Goal: Task Accomplishment & Management: Use online tool/utility

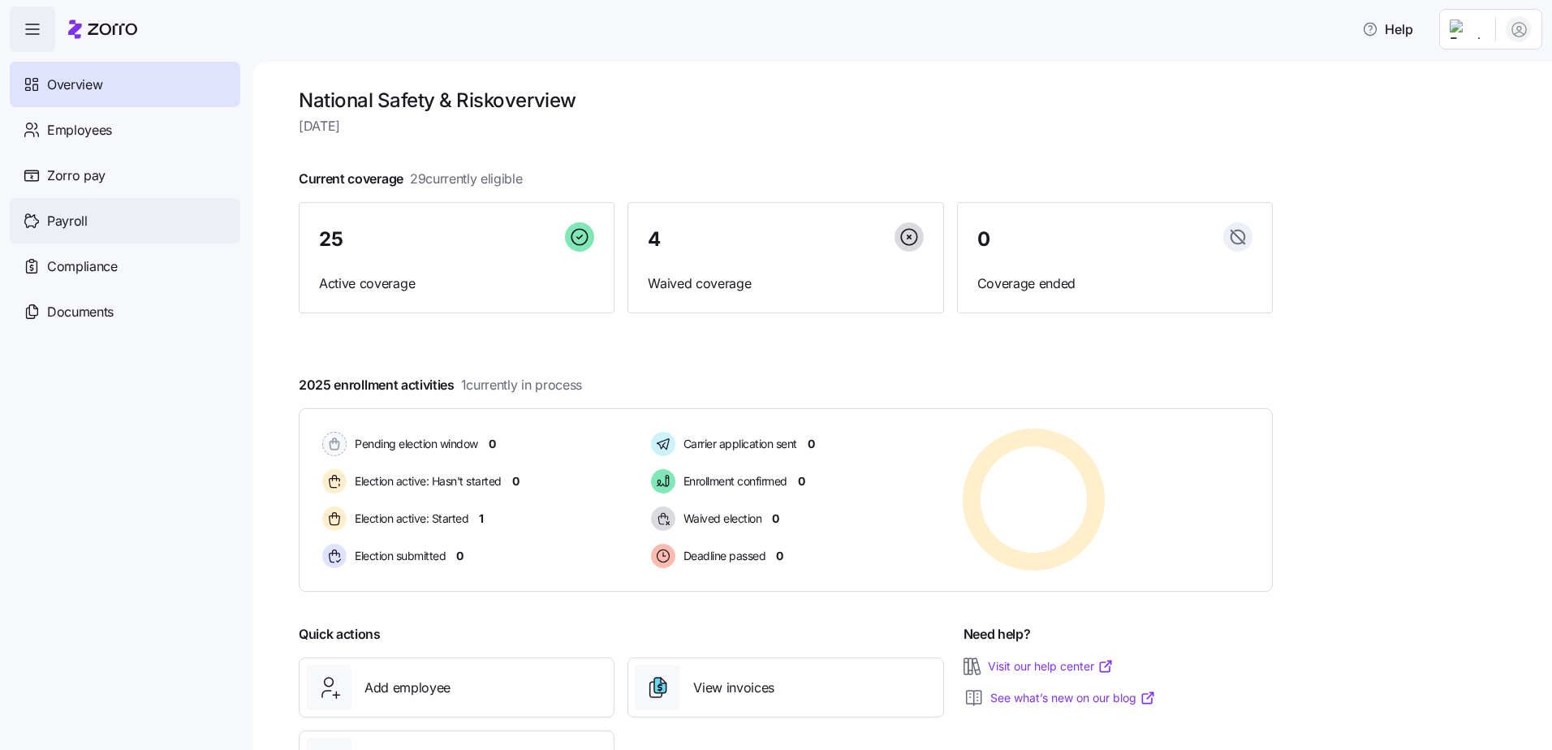
click at [97, 222] on div "Payroll" at bounding box center [125, 220] width 231 height 45
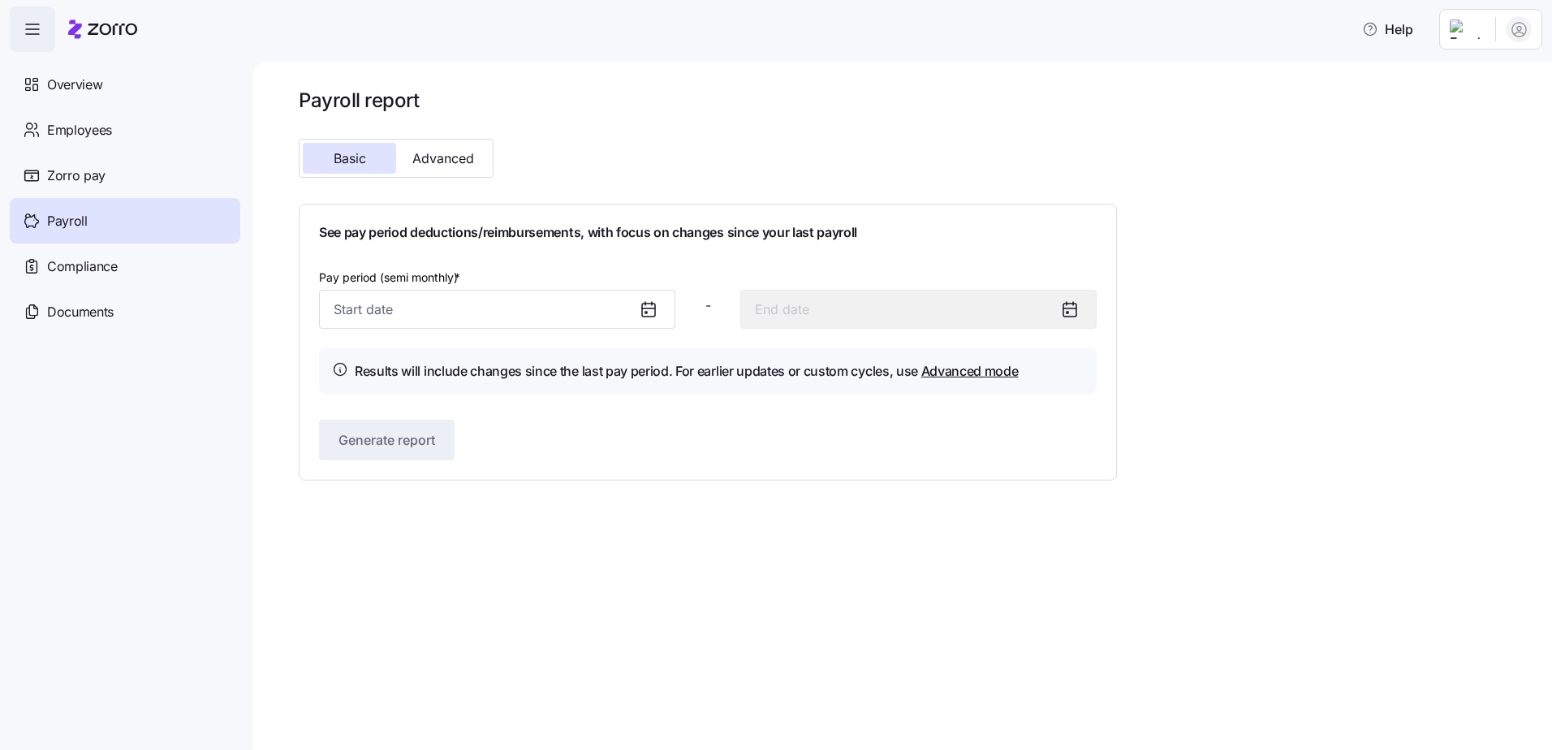
click at [654, 307] on icon at bounding box center [648, 310] width 13 height 13
click at [636, 310] on div at bounding box center [655, 309] width 39 height 37
click at [539, 311] on input "Pay period (semi monthly) *" at bounding box center [497, 309] width 356 height 39
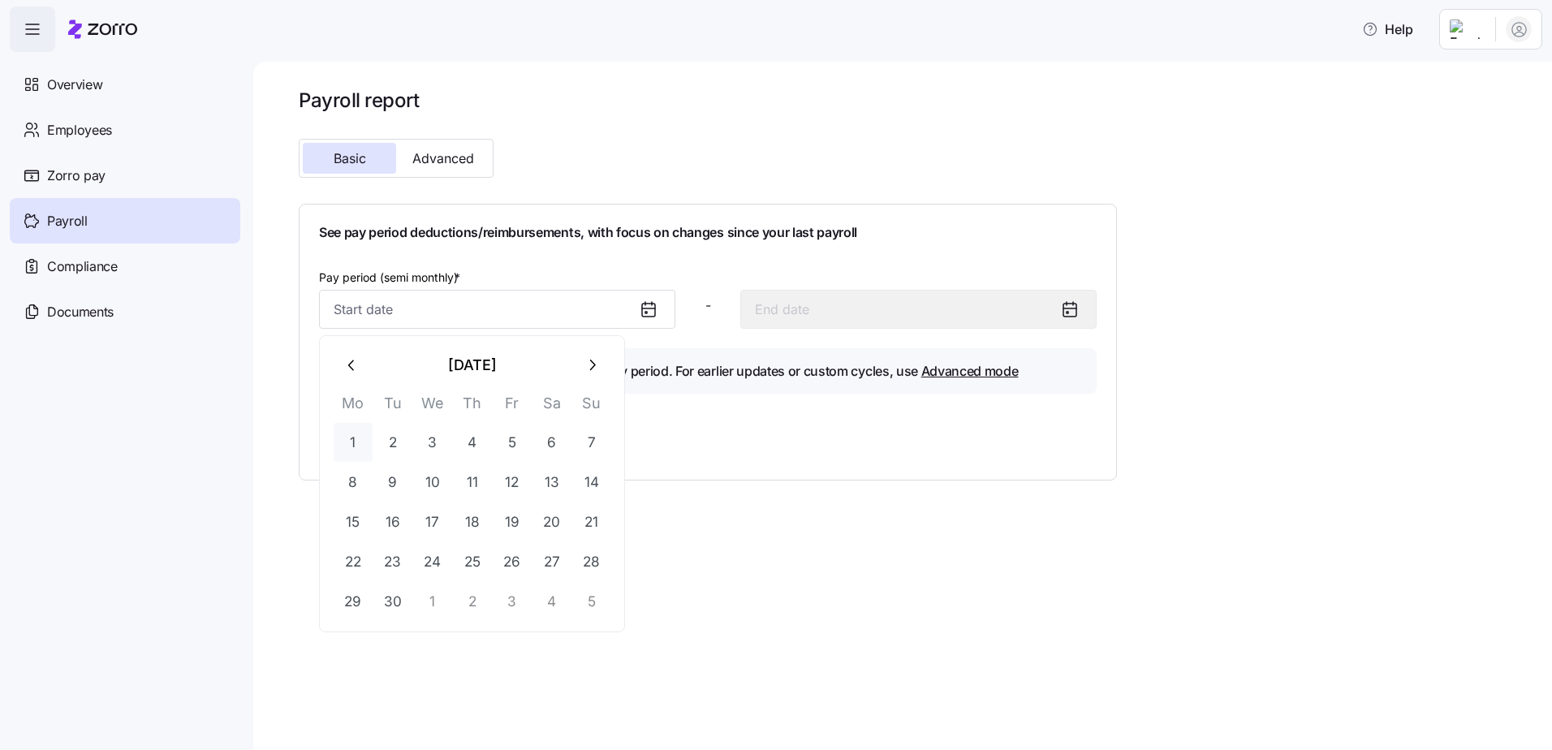
click at [356, 438] on button "1" at bounding box center [353, 442] width 39 height 39
type input "[DATE]"
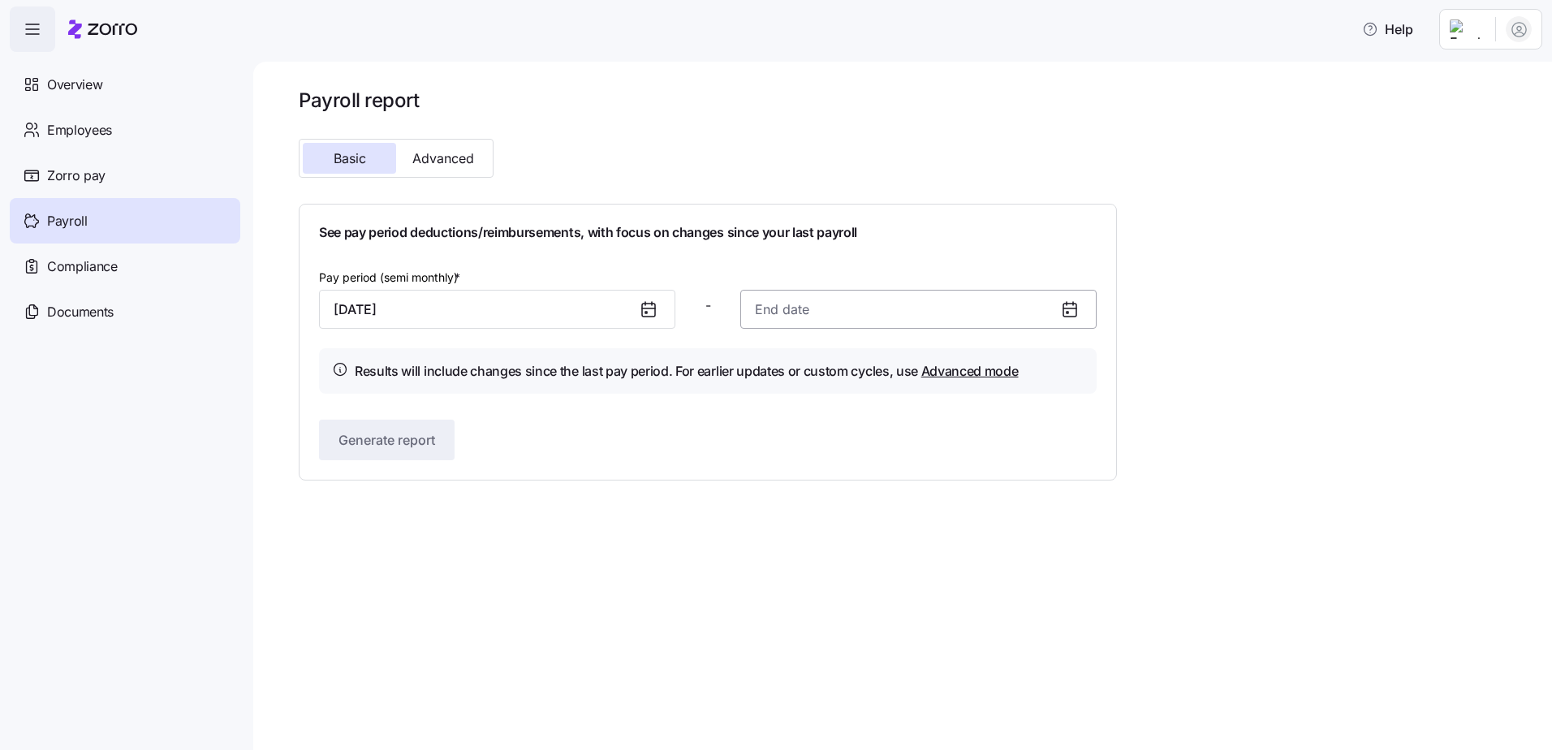
click at [854, 312] on input at bounding box center [918, 309] width 356 height 39
click at [1020, 485] on button "14" at bounding box center [1013, 482] width 39 height 39
type input "[DATE]"
click at [427, 444] on span "Generate report" at bounding box center [386, 439] width 97 height 19
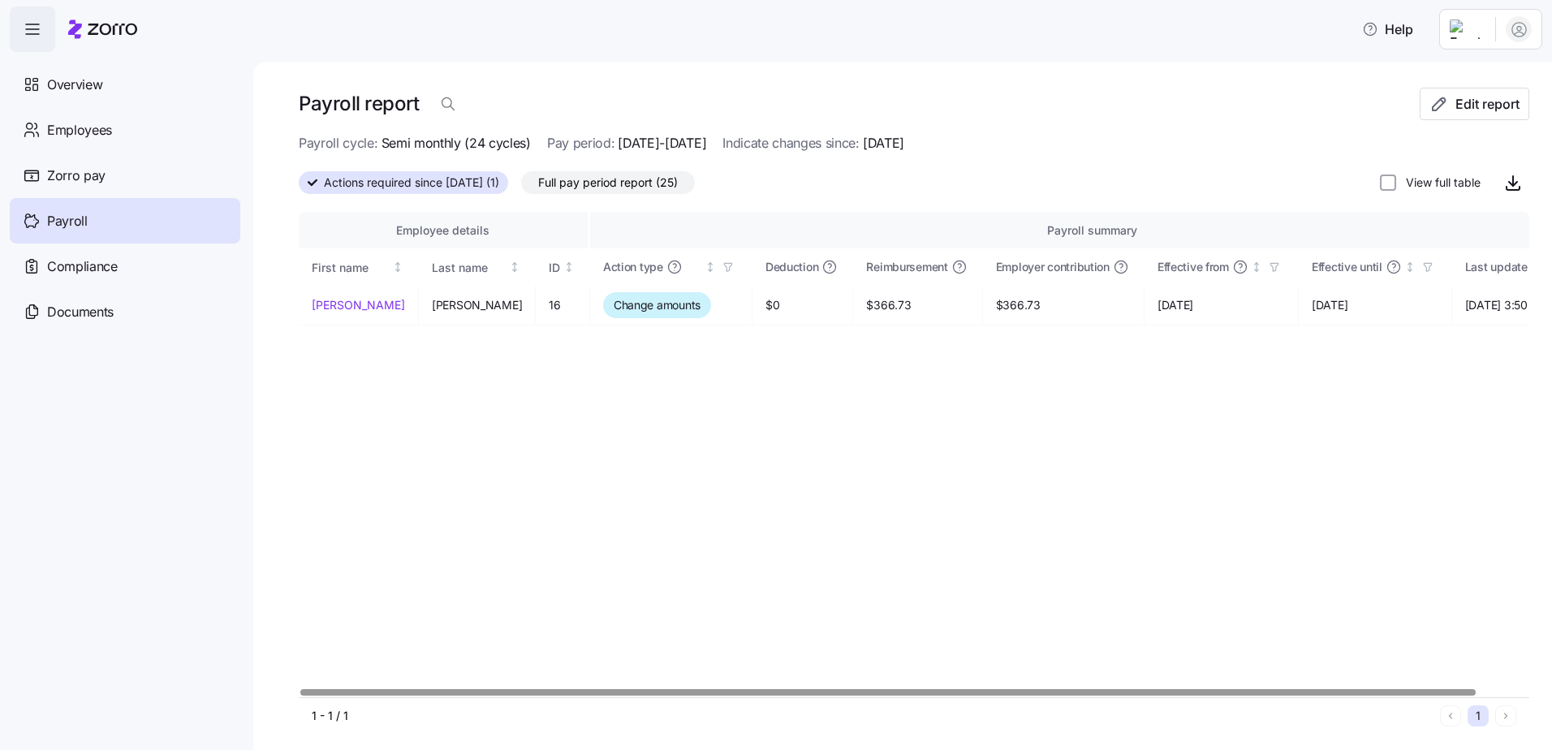
click at [443, 231] on div "Employee details" at bounding box center [443, 231] width 263 height 18
click at [468, 184] on span "Actions required since [DATE] (1)" at bounding box center [411, 182] width 175 height 21
click at [299, 188] on input "Actions required since [DATE] (1)" at bounding box center [299, 188] width 0 height 0
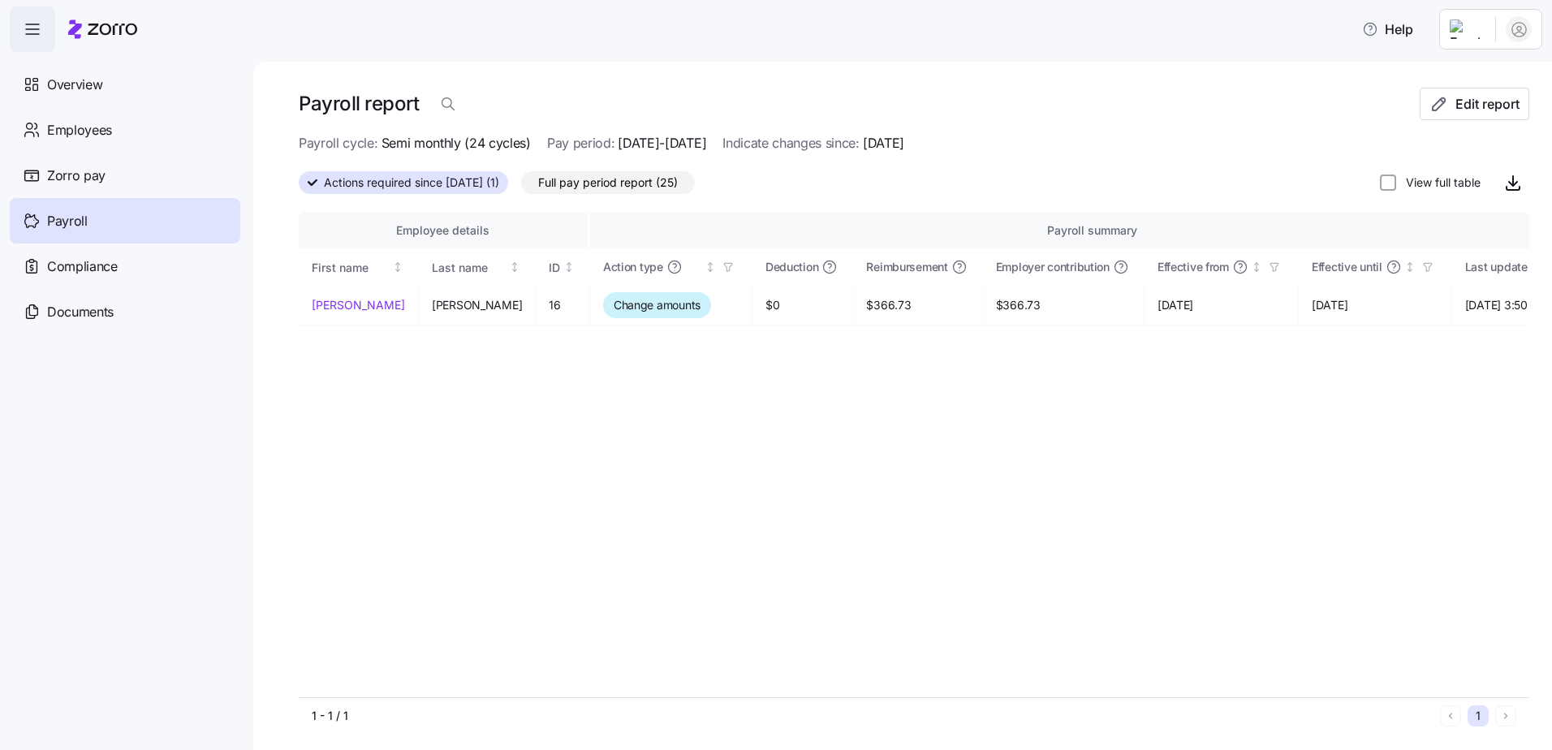
click at [104, 223] on div "Payroll" at bounding box center [125, 220] width 231 height 45
click at [499, 178] on span "Actions required since [DATE] (1)" at bounding box center [411, 182] width 175 height 21
click at [299, 188] on input "Actions required since [DATE] (1)" at bounding box center [299, 188] width 0 height 0
click at [608, 179] on span "Full pay period report (25)" at bounding box center [608, 182] width 140 height 21
click at [521, 187] on input "Full pay period report (25)" at bounding box center [521, 187] width 0 height 0
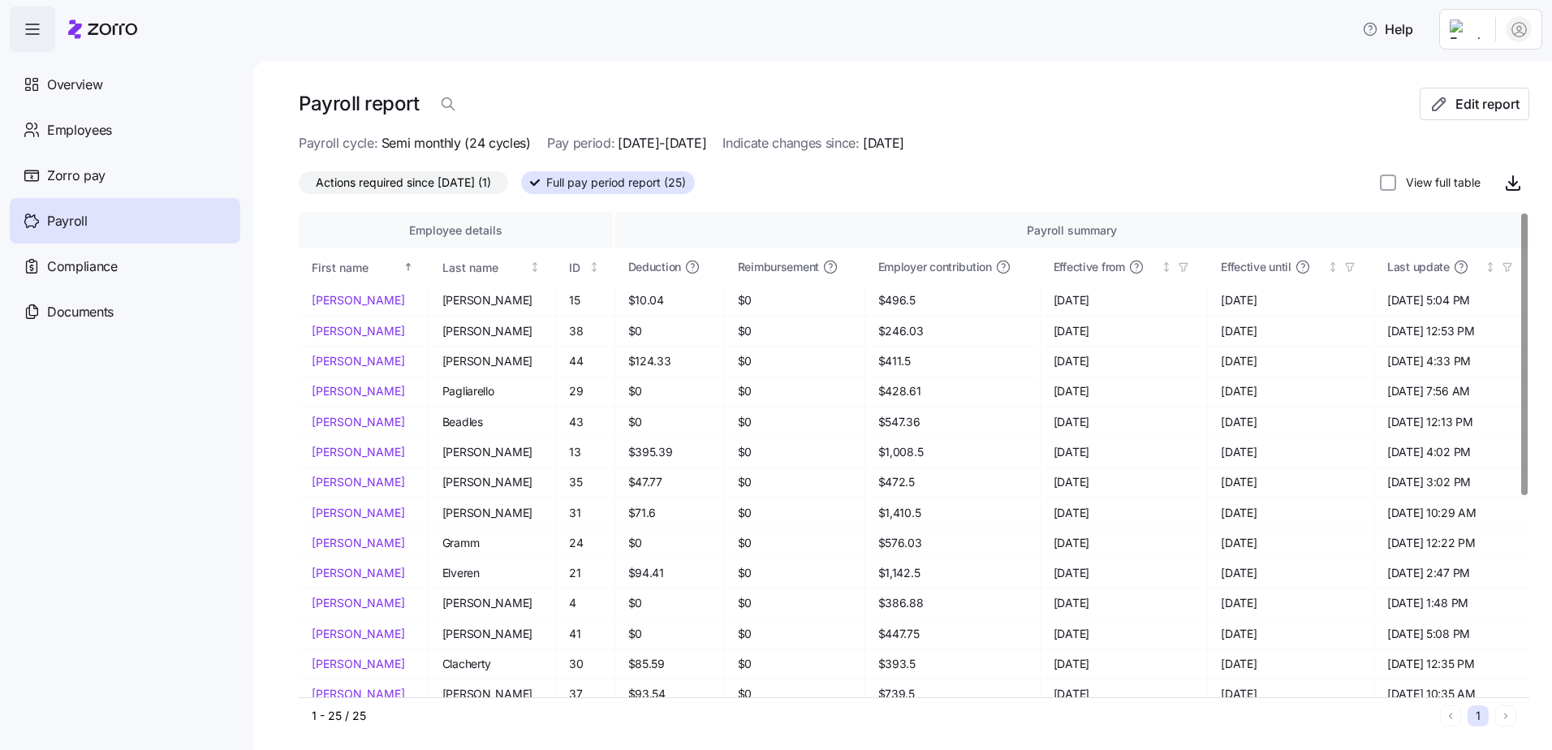
click at [501, 147] on span "Semi monthly (24 cycles)" at bounding box center [455, 143] width 149 height 20
click at [491, 180] on span "Actions required since [DATE] (1)" at bounding box center [403, 182] width 175 height 21
click at [299, 187] on input "Actions required since [DATE] (1)" at bounding box center [299, 187] width 0 height 0
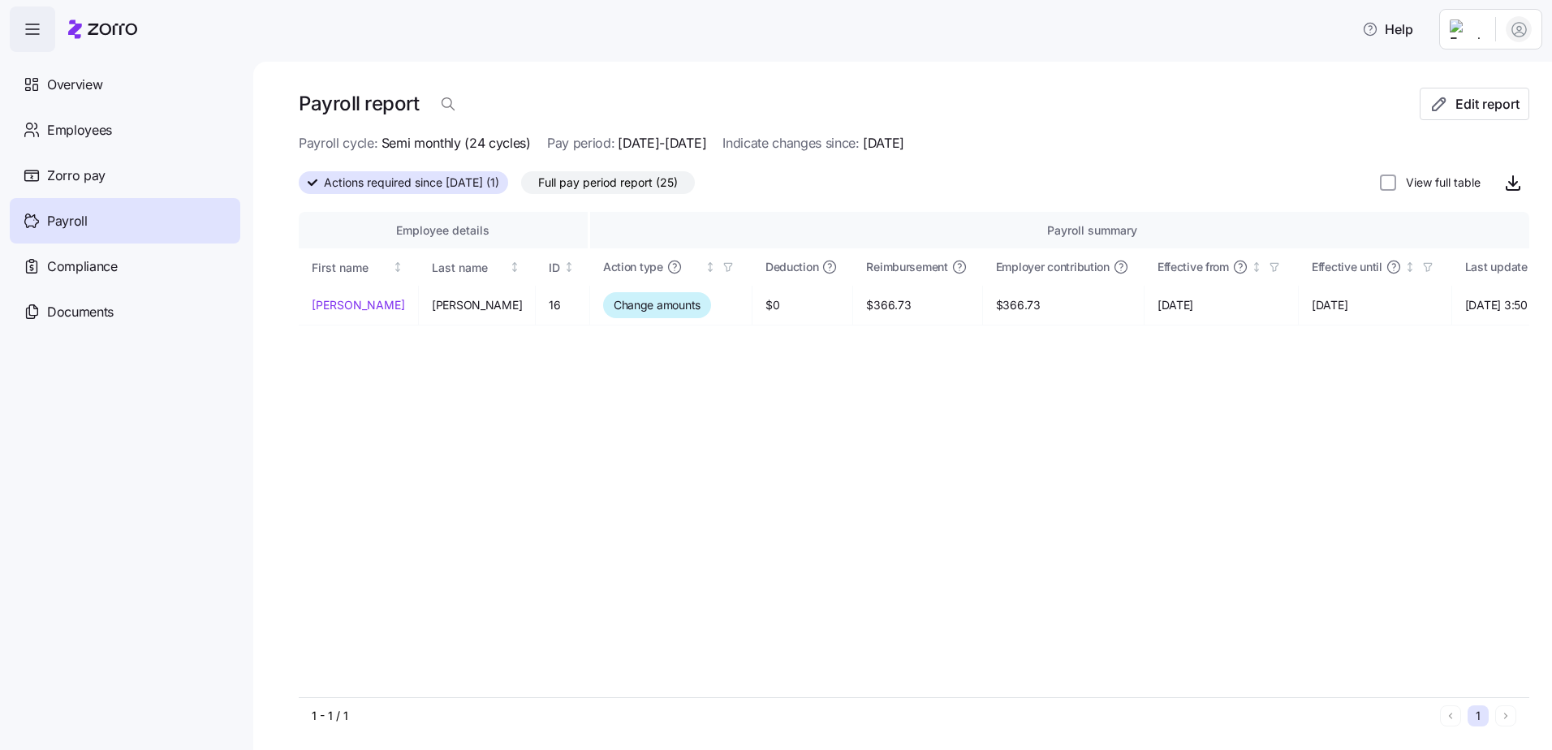
click at [499, 180] on span "Actions required since [DATE] (1)" at bounding box center [411, 182] width 175 height 21
click at [299, 188] on input "Actions required since [DATE] (1)" at bounding box center [299, 188] width 0 height 0
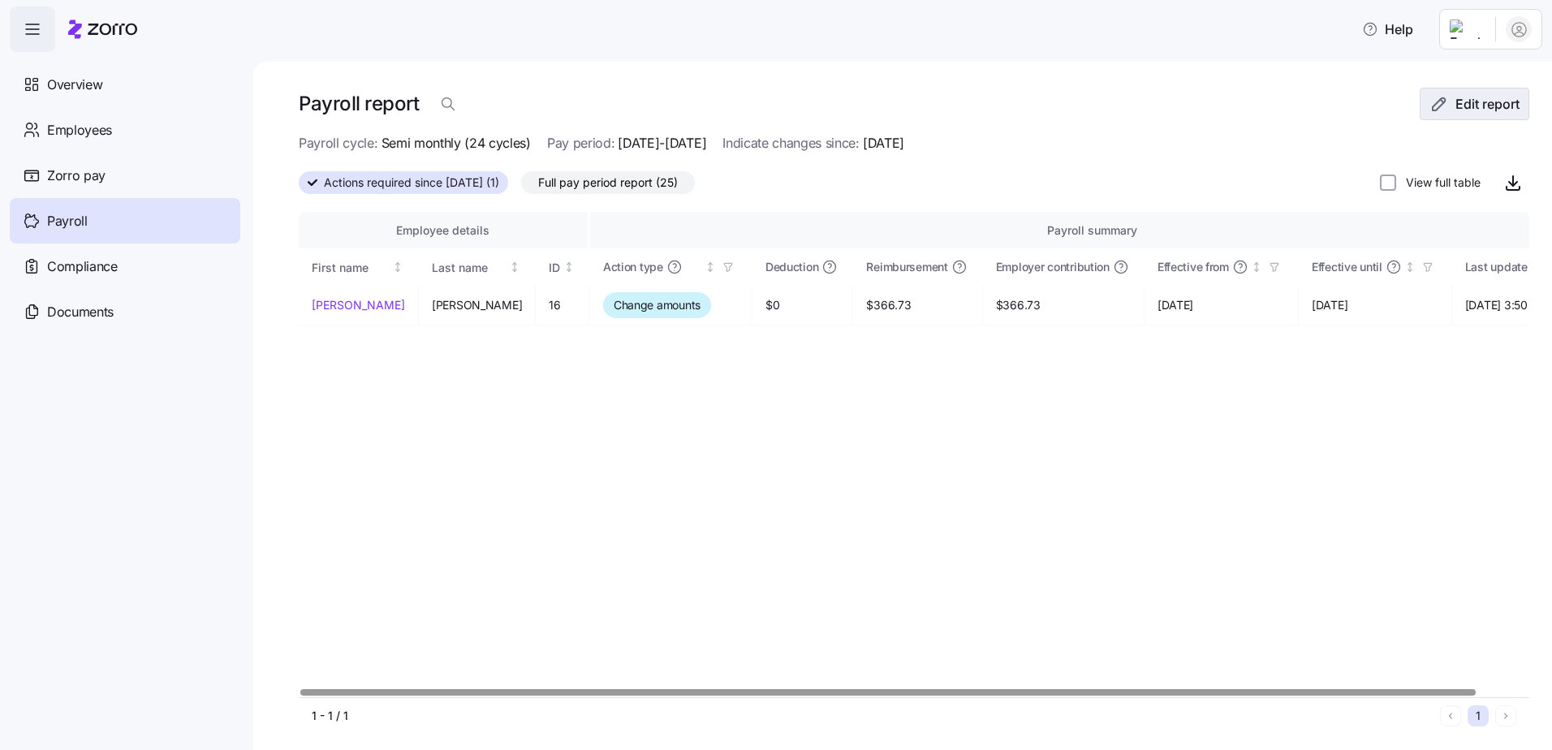
click at [1457, 109] on span "Edit report" at bounding box center [1487, 103] width 64 height 19
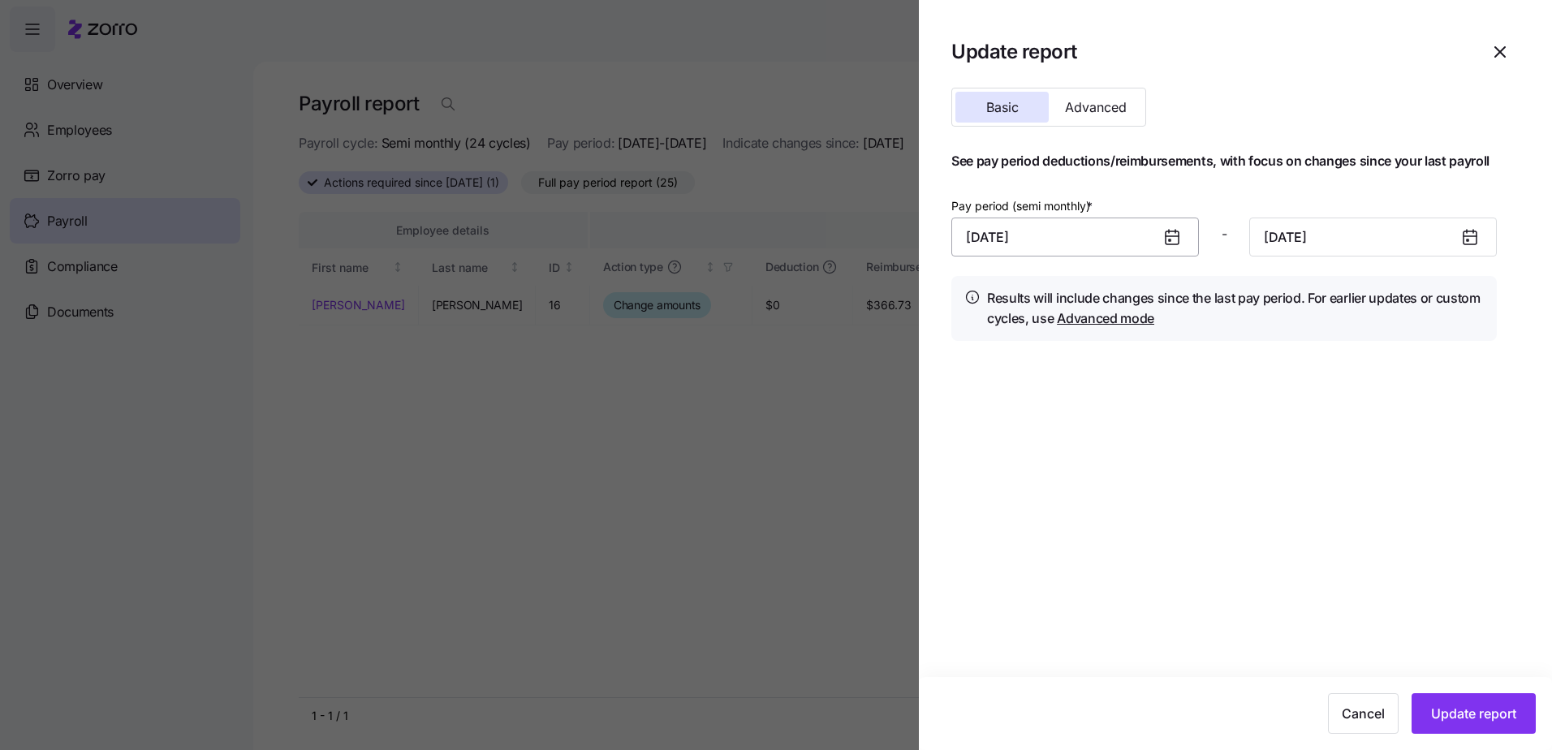
click at [1139, 233] on input "[DATE]" at bounding box center [1075, 237] width 248 height 39
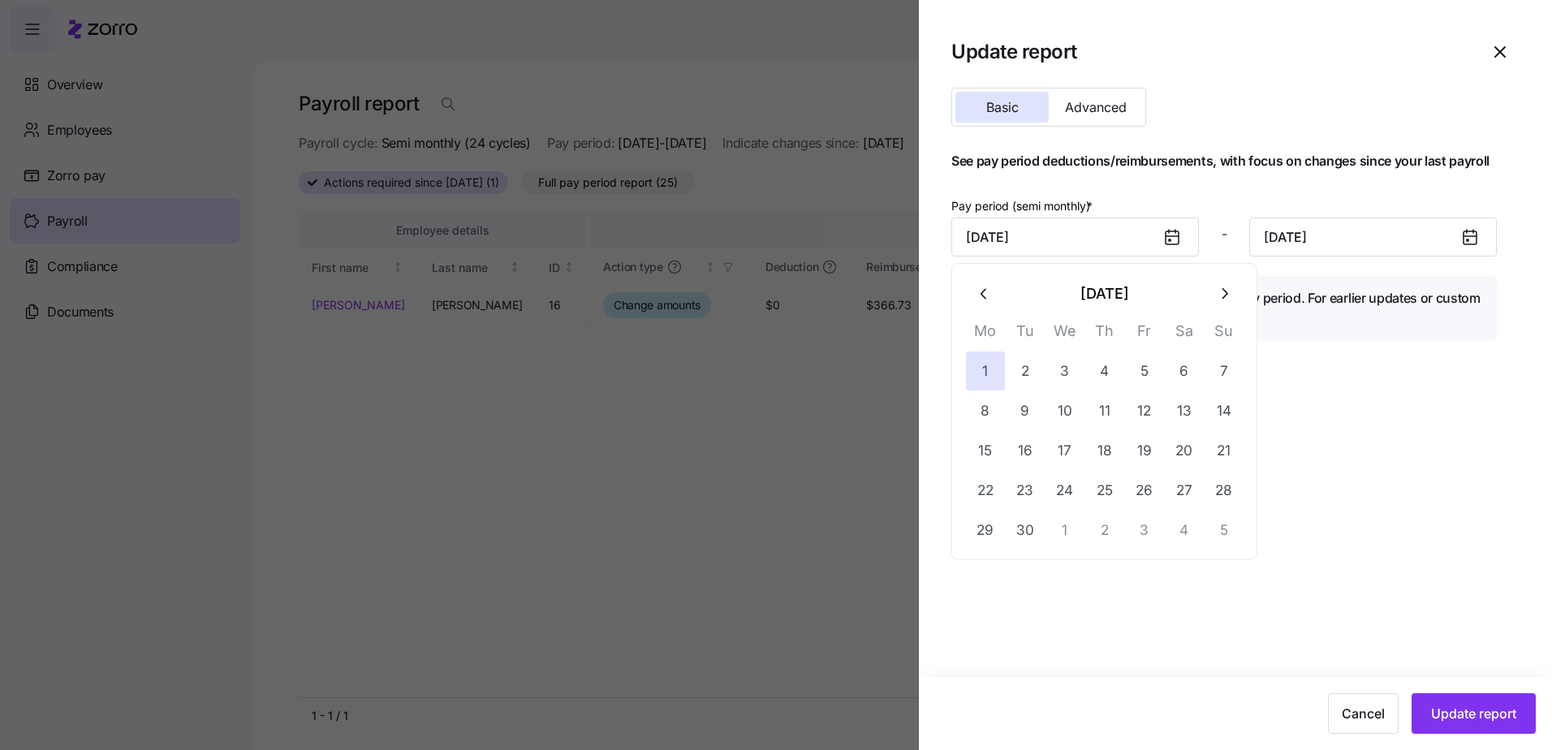
click at [976, 295] on icon "button" at bounding box center [985, 294] width 18 height 18
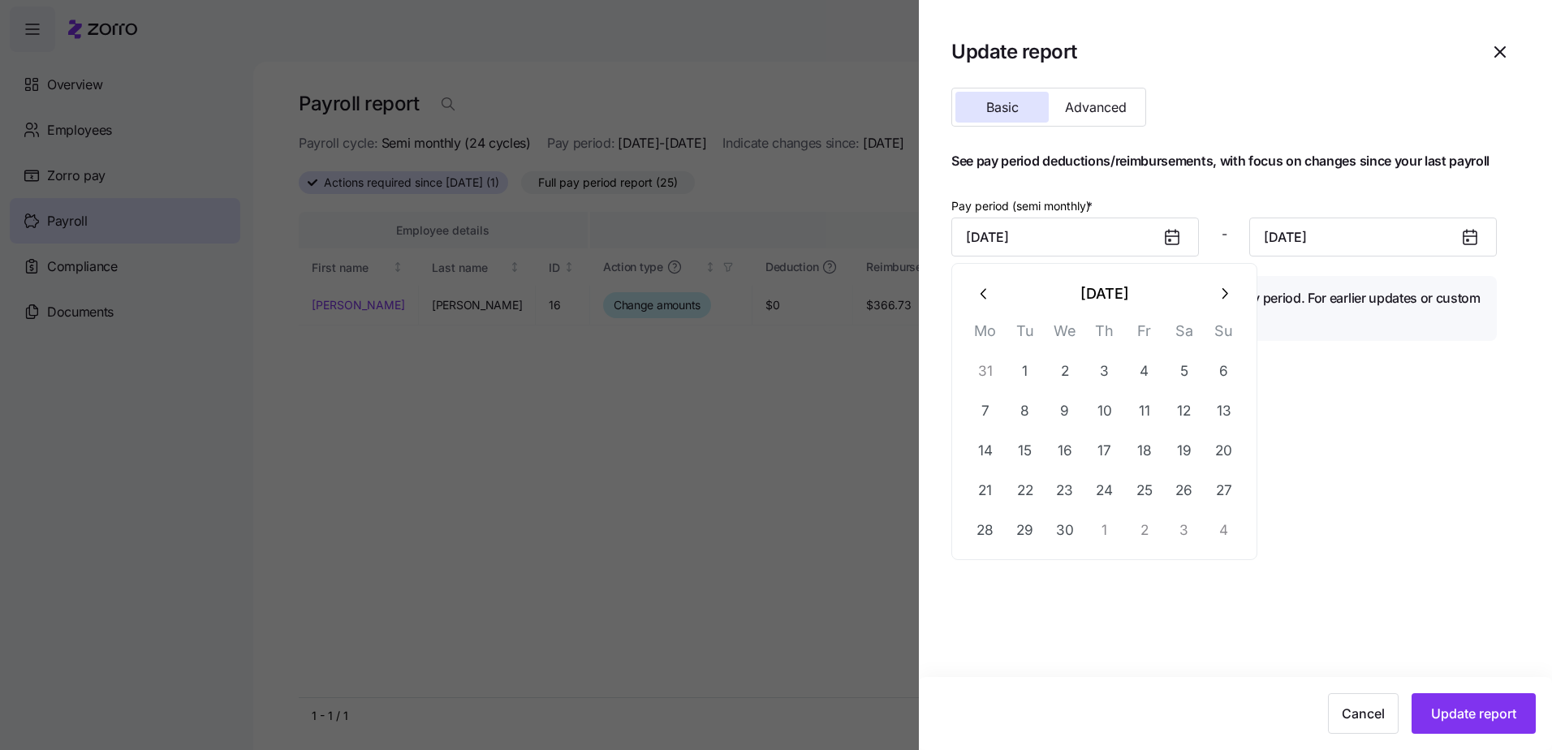
click at [976, 295] on icon "button" at bounding box center [985, 294] width 18 height 18
click at [987, 296] on icon "button" at bounding box center [985, 294] width 18 height 18
click at [1067, 371] on button "1" at bounding box center [1064, 370] width 39 height 39
type input "[DATE]"
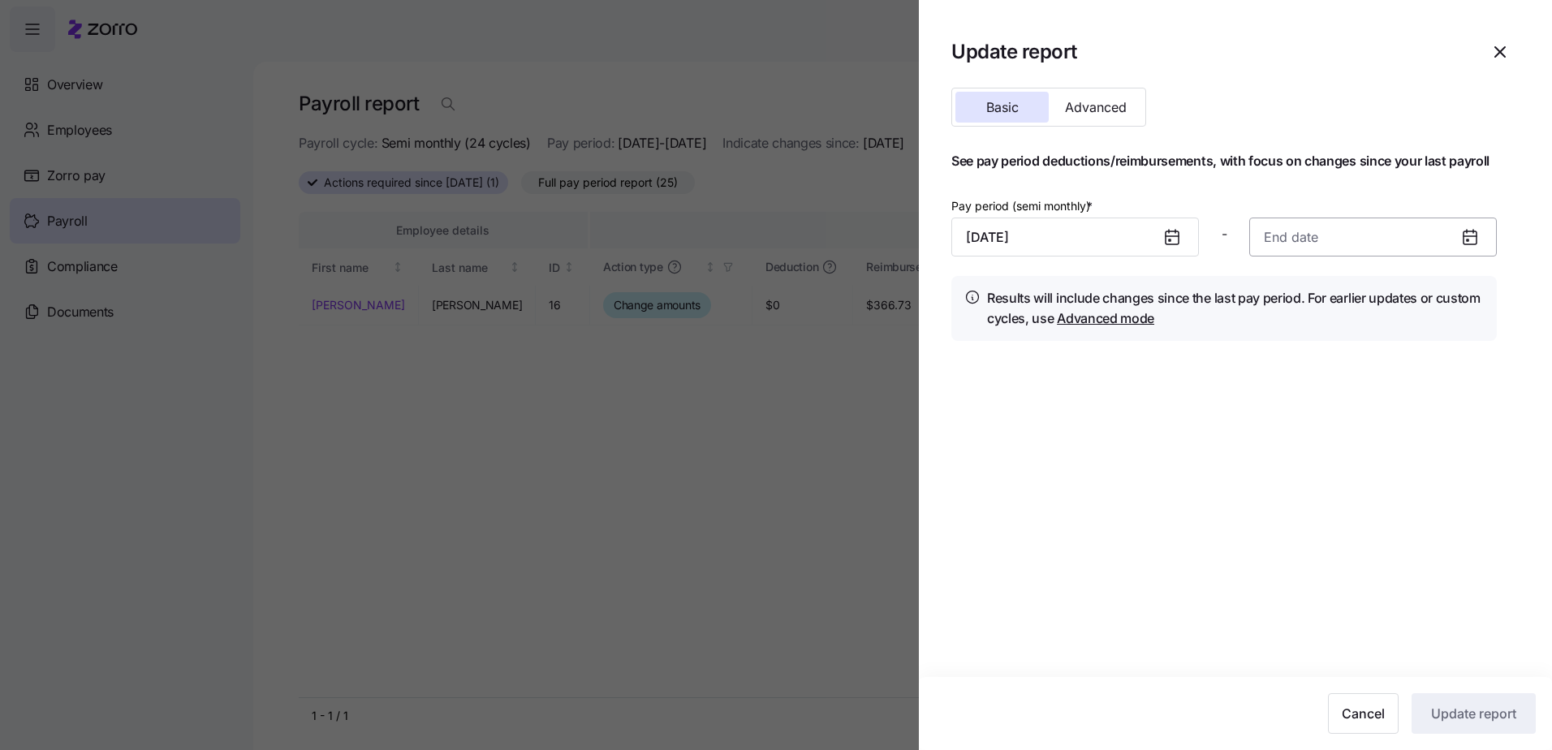
click at [1371, 246] on input at bounding box center [1373, 237] width 248 height 39
click at [1325, 448] on button "14" at bounding box center [1315, 450] width 39 height 39
type input "[DATE]"
click at [1476, 715] on span "Update report" at bounding box center [1473, 713] width 85 height 19
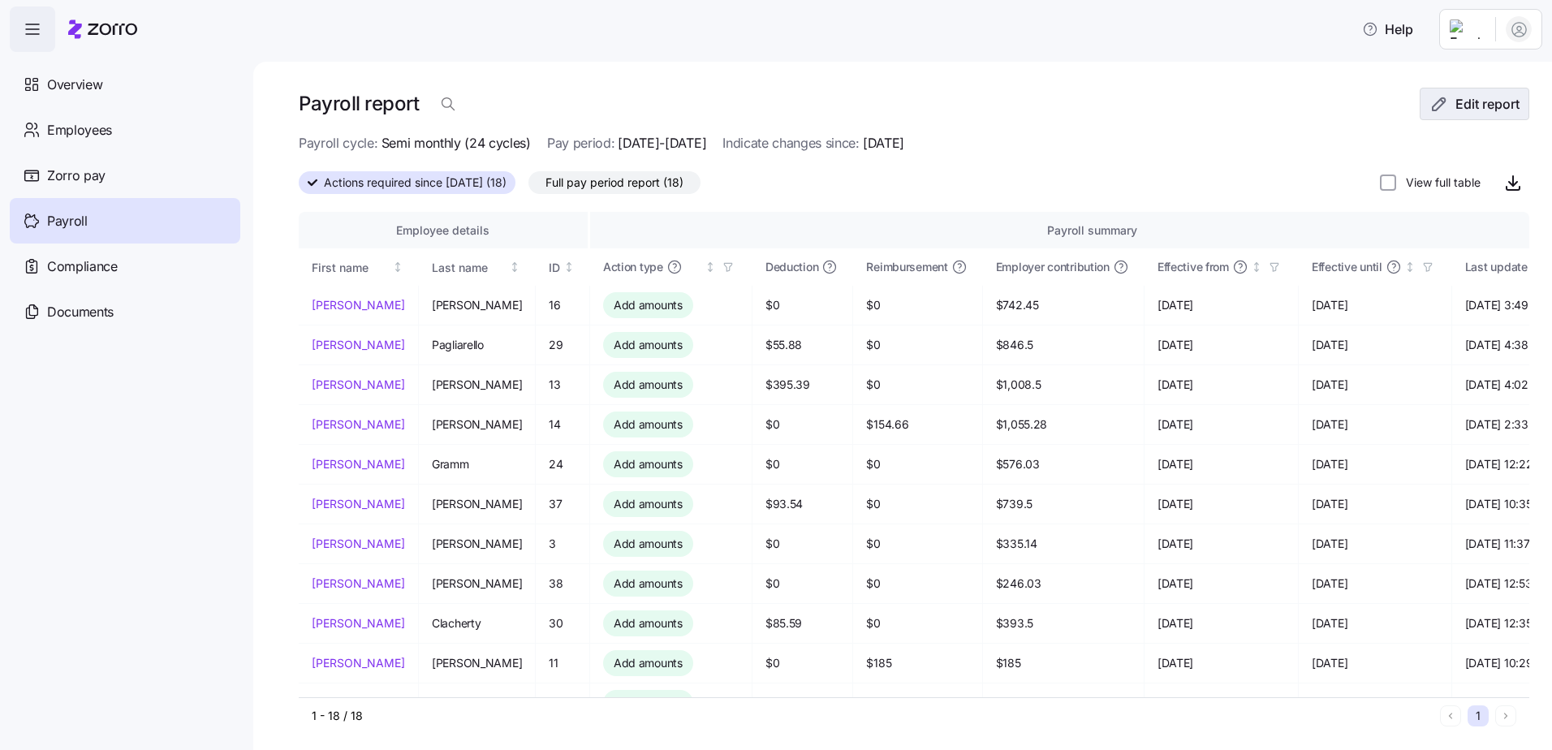
click at [1477, 101] on span "Edit report" at bounding box center [1487, 103] width 64 height 19
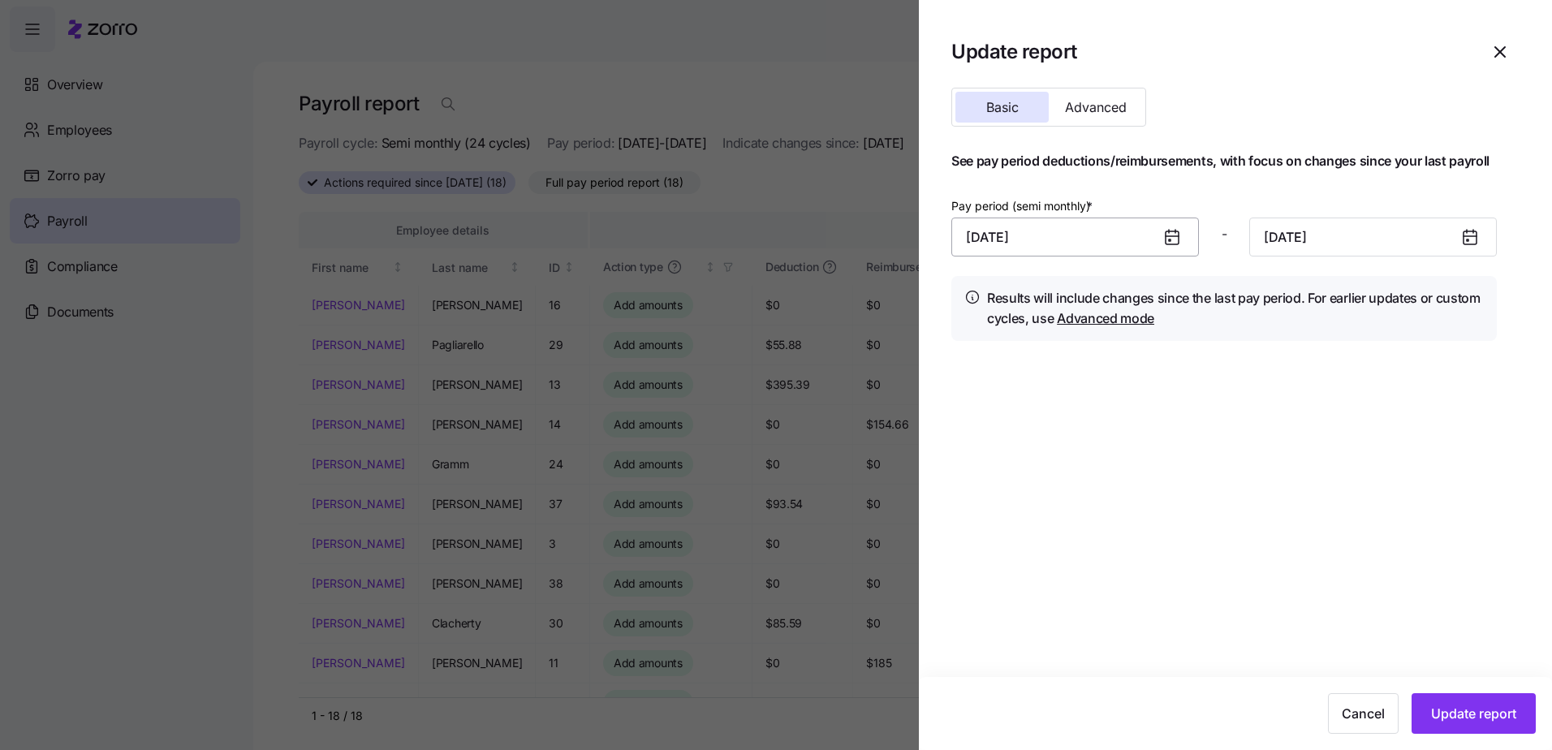
click at [1097, 231] on input "[DATE]" at bounding box center [1075, 237] width 248 height 39
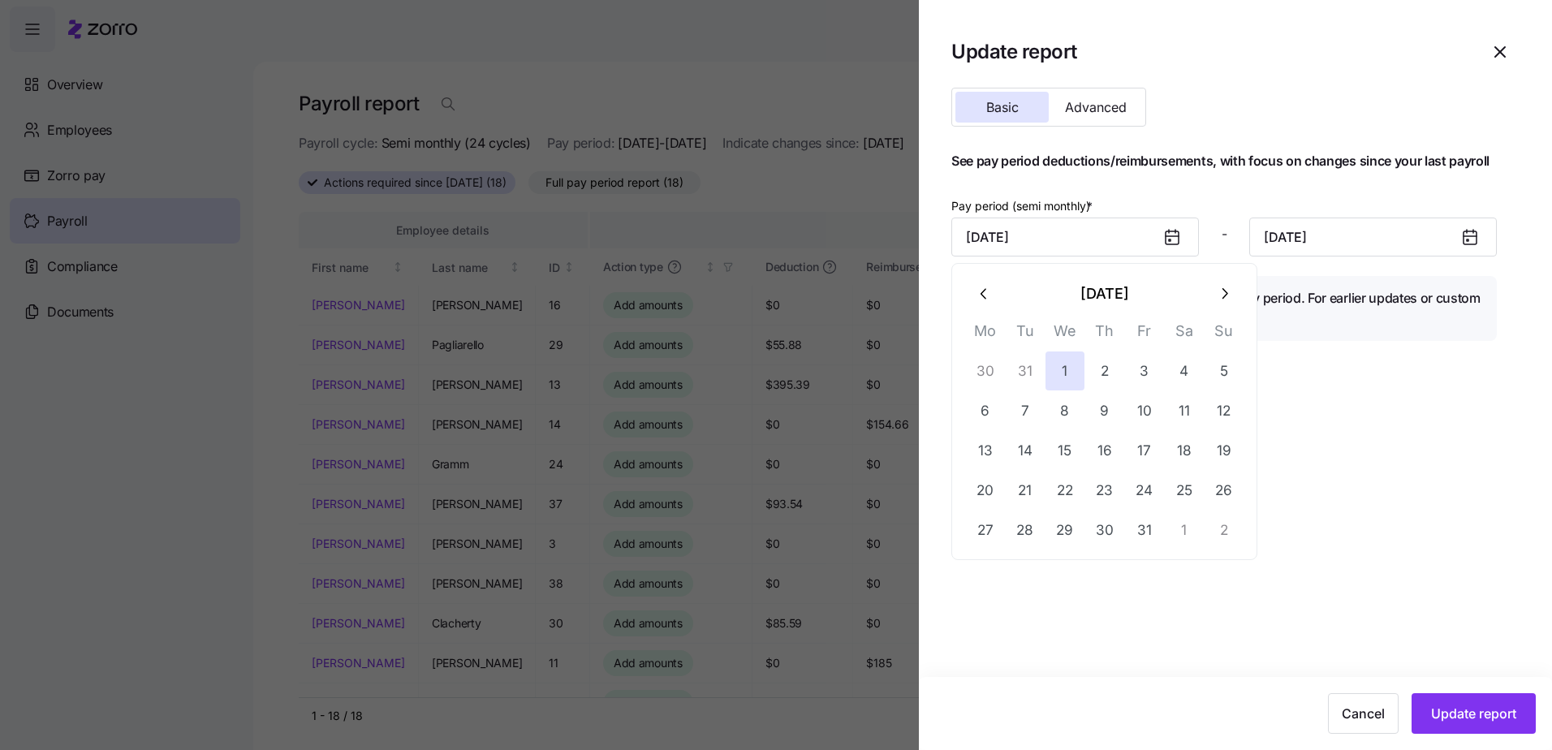
click at [1218, 293] on icon "button" at bounding box center [1224, 294] width 18 height 18
click at [1188, 373] on button "1" at bounding box center [1184, 370] width 39 height 39
type input "[DATE]"
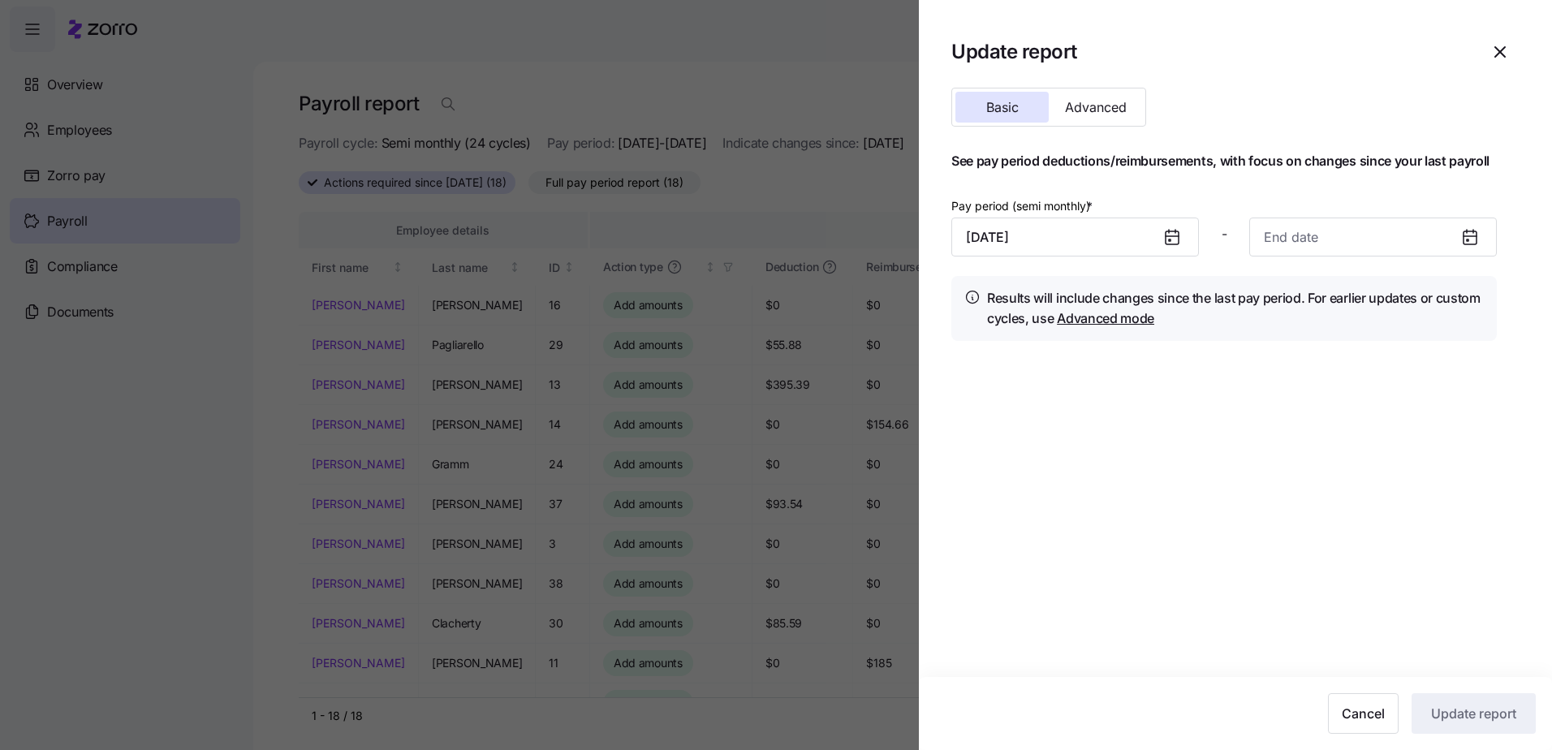
click at [1476, 239] on icon at bounding box center [1469, 237] width 13 height 13
click at [1433, 244] on input at bounding box center [1373, 237] width 248 height 39
click at [1433, 459] on button "14" at bounding box center [1435, 450] width 39 height 39
type input "[DATE]"
click at [1453, 713] on span "Update report" at bounding box center [1473, 713] width 85 height 19
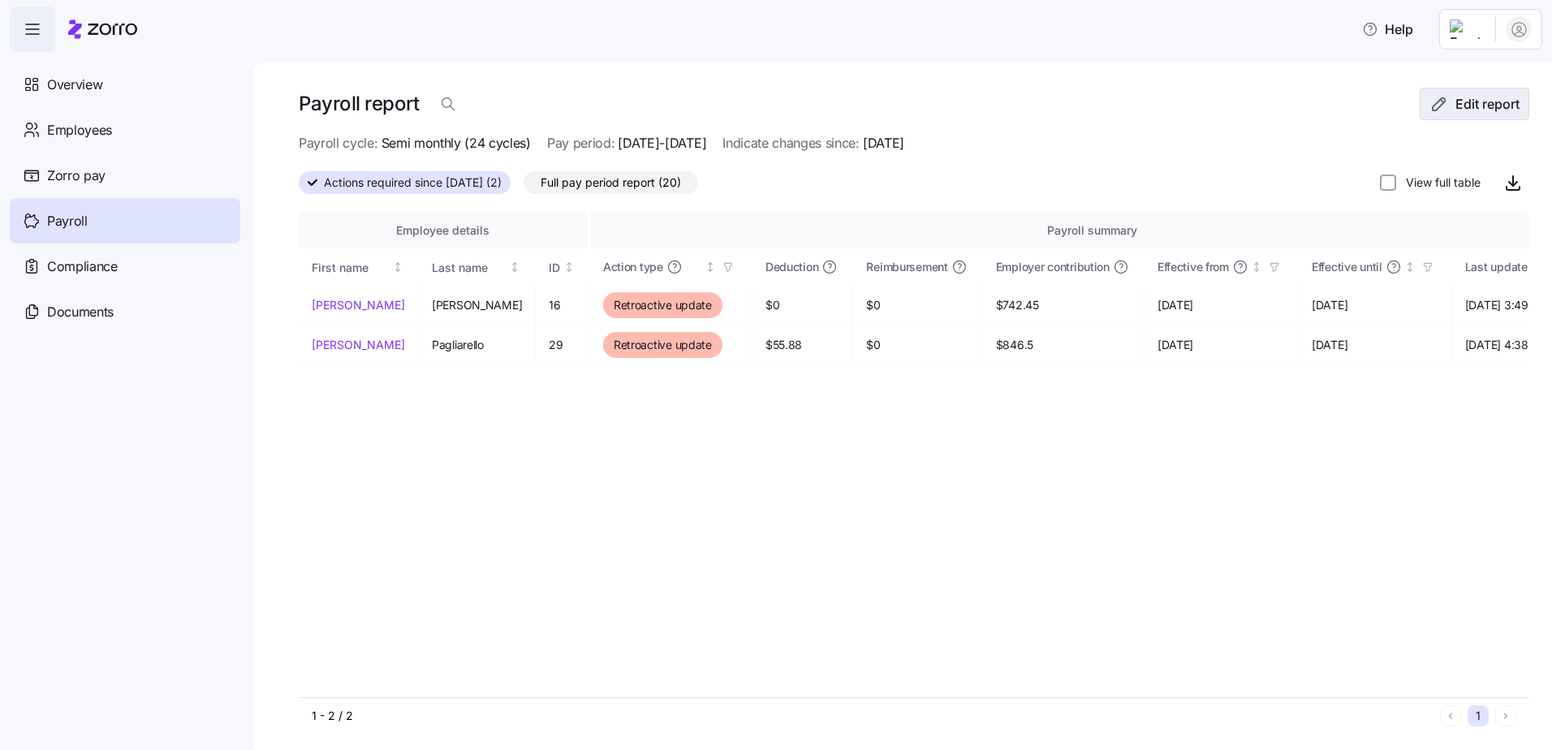
click at [1490, 109] on span "Edit report" at bounding box center [1487, 103] width 64 height 19
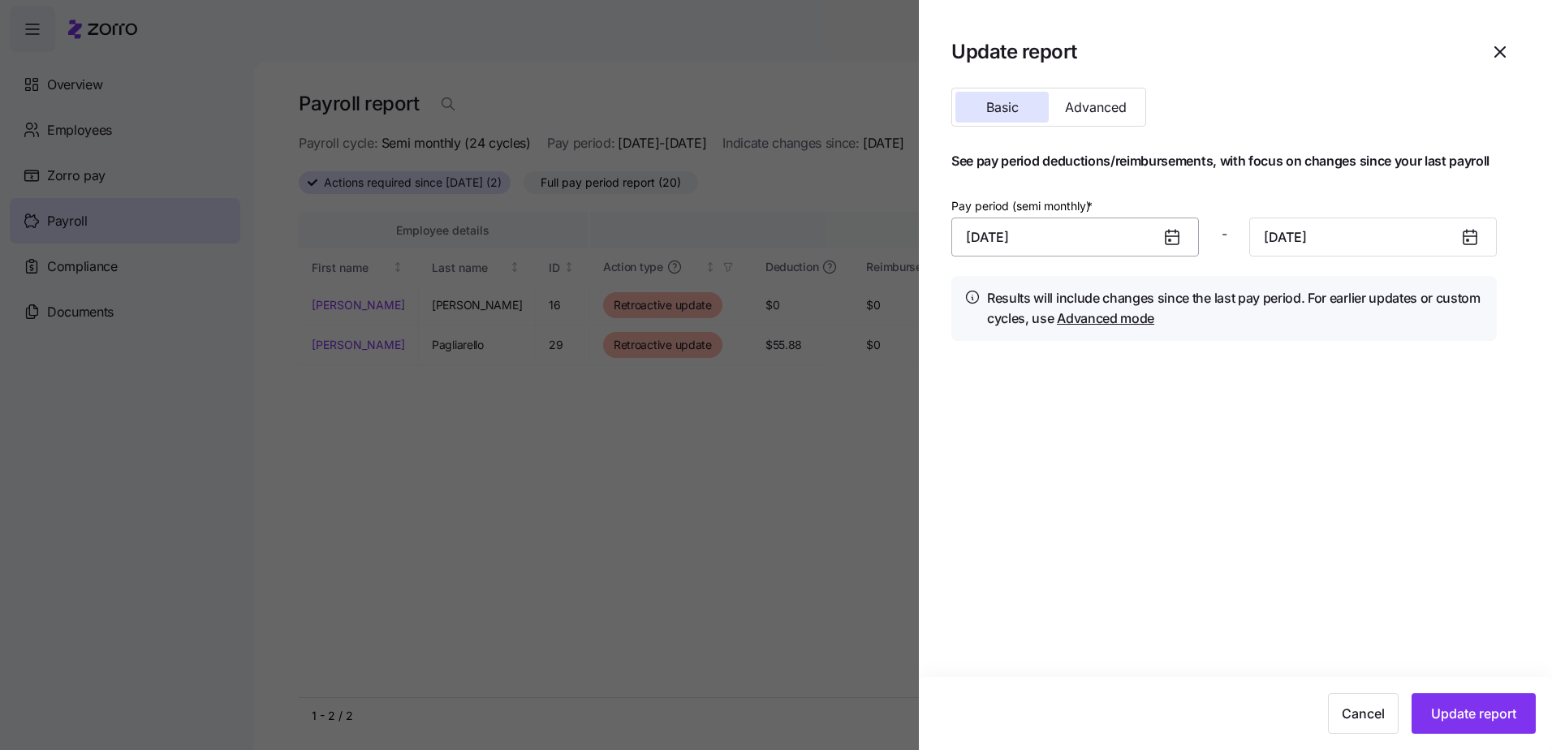
click at [1088, 237] on input "[DATE]" at bounding box center [1075, 237] width 248 height 39
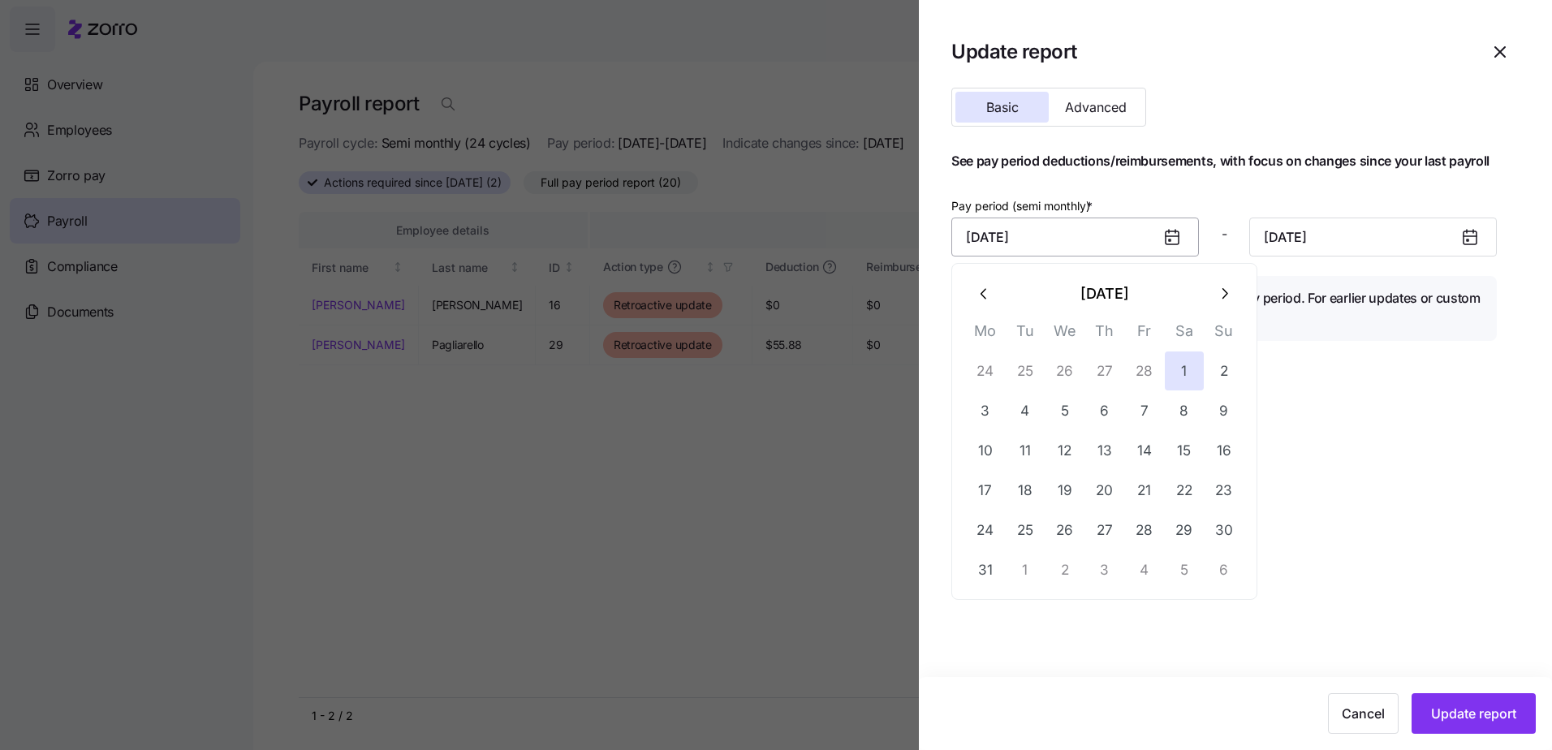
click at [1139, 232] on input "[DATE]" at bounding box center [1075, 237] width 248 height 39
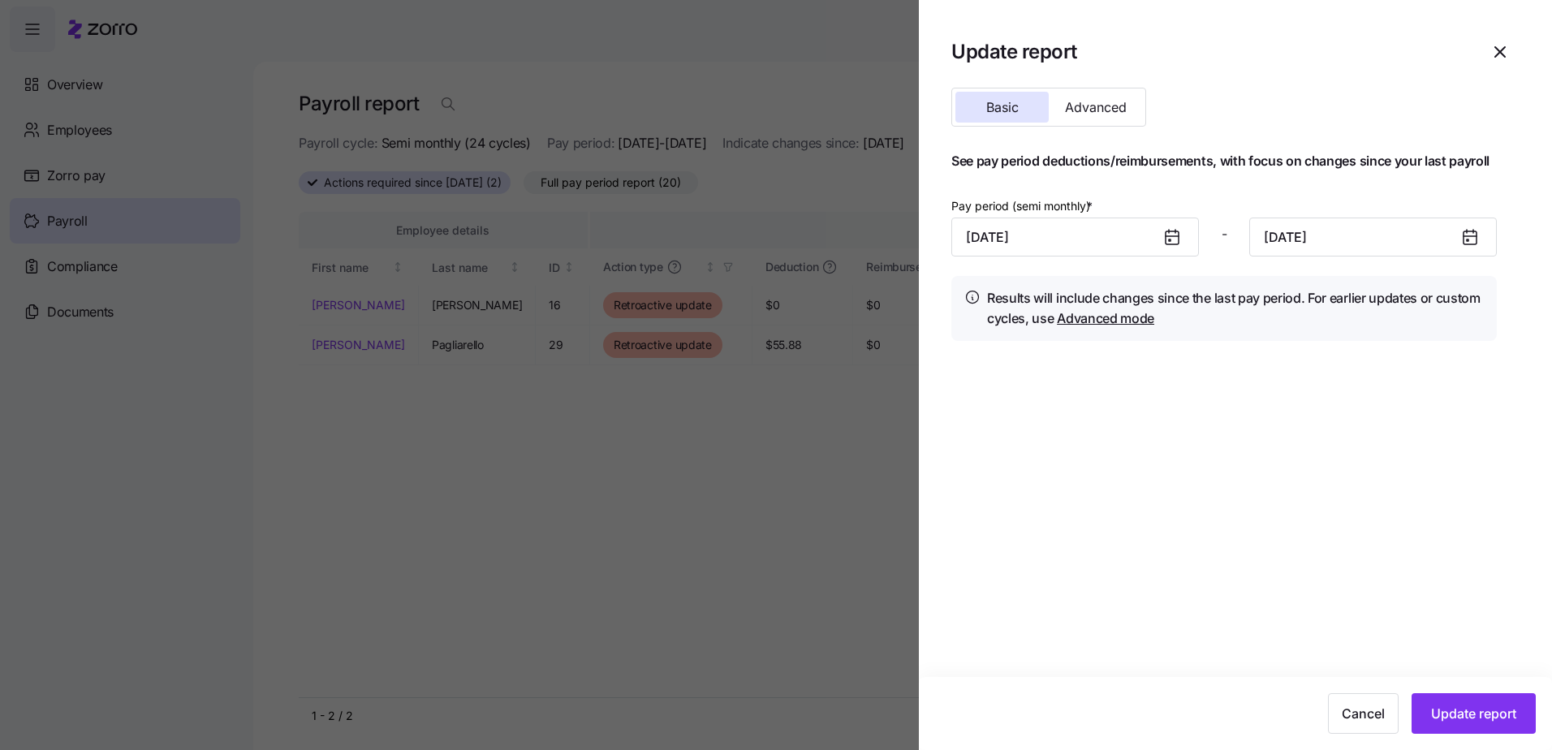
click at [1174, 239] on icon at bounding box center [1172, 237] width 13 height 13
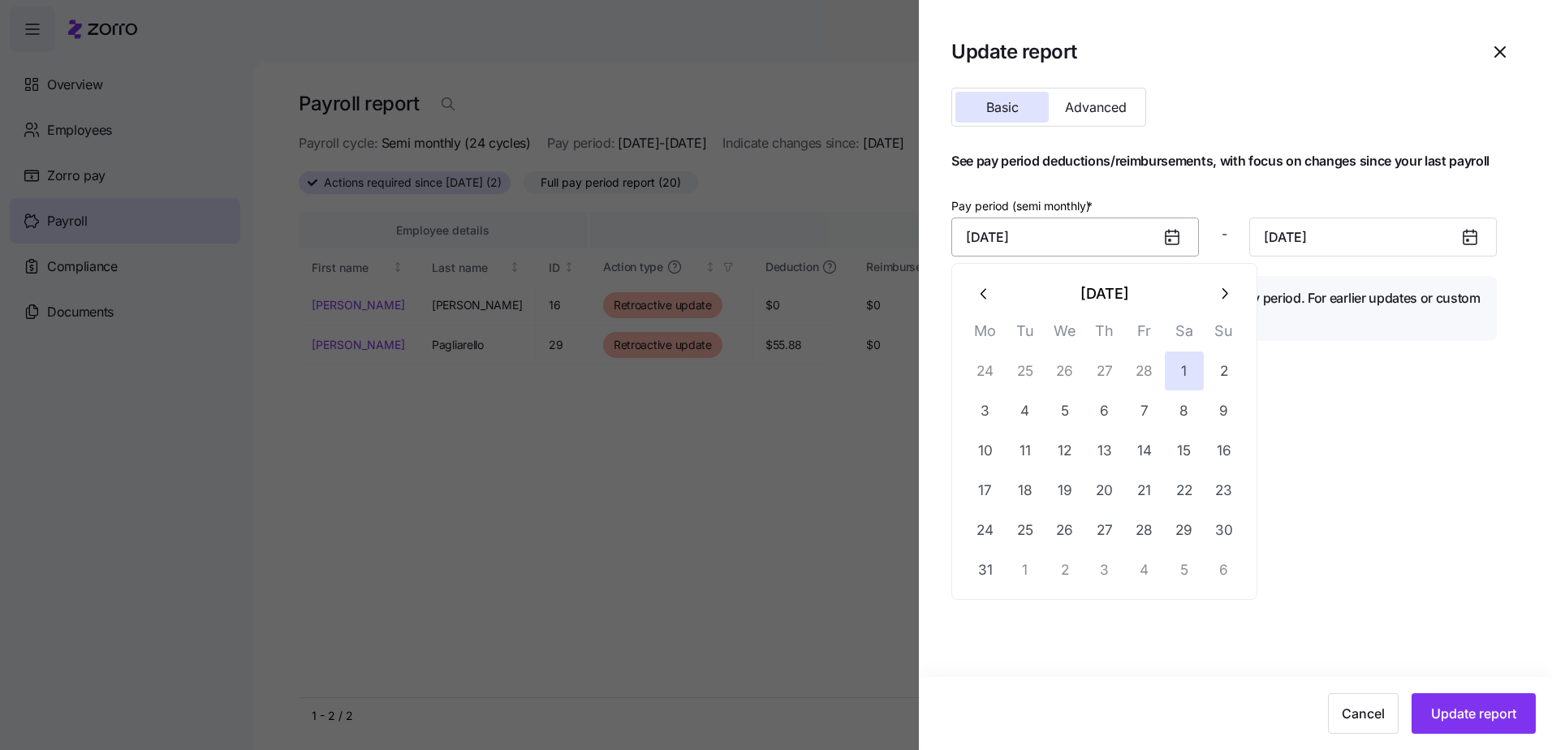
click at [1123, 237] on input "[DATE]" at bounding box center [1075, 237] width 248 height 39
click at [1221, 286] on icon "button" at bounding box center [1224, 294] width 18 height 18
click at [1218, 286] on icon "button" at bounding box center [1224, 294] width 18 height 18
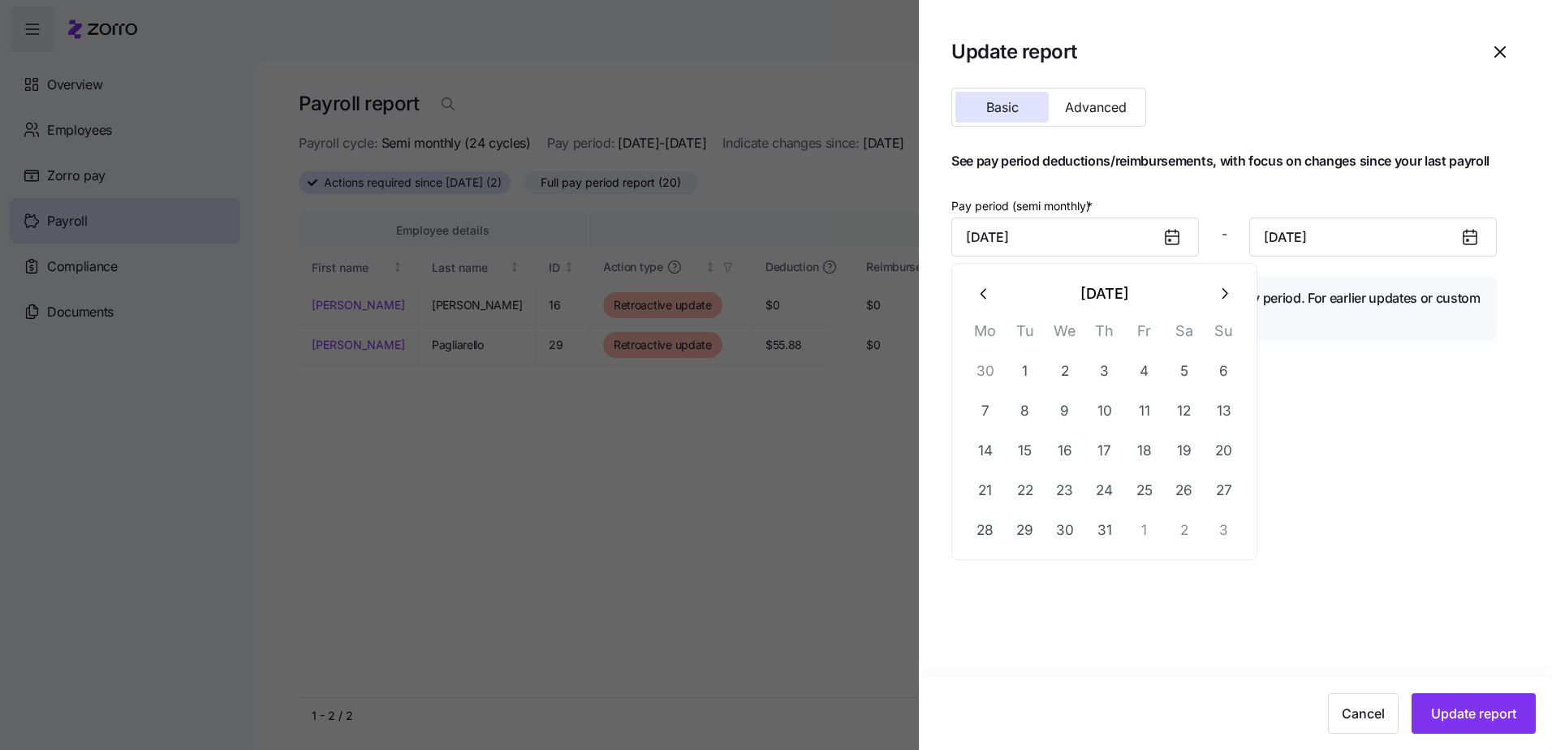
click at [1218, 286] on icon "button" at bounding box center [1224, 294] width 18 height 18
click at [989, 362] on button "1" at bounding box center [985, 370] width 39 height 39
type input "[DATE]"
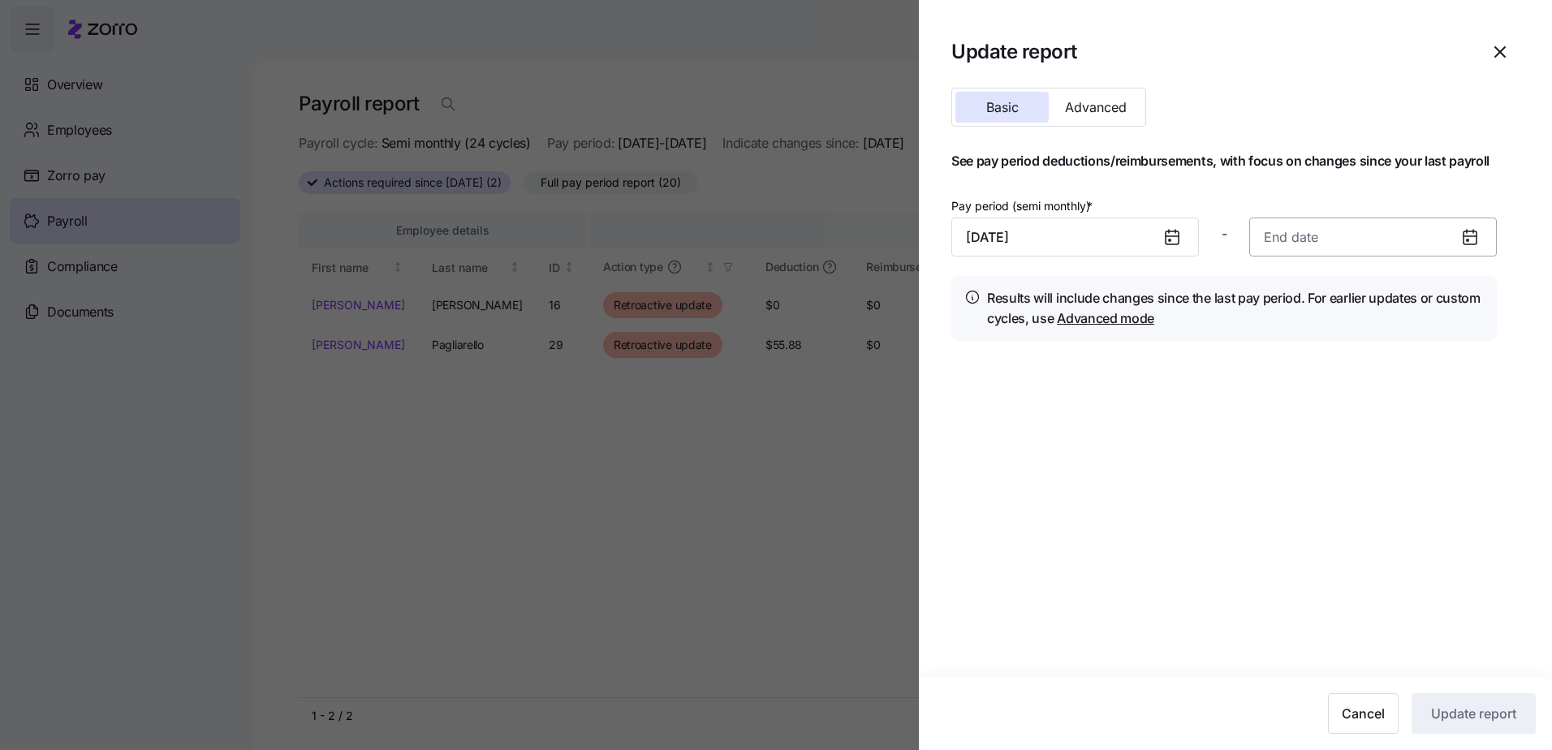
click at [1350, 240] on input at bounding box center [1373, 237] width 248 height 39
click at [1283, 450] on button "15" at bounding box center [1275, 450] width 39 height 39
type input "[DATE]"
click at [1469, 711] on span "Update report" at bounding box center [1473, 713] width 85 height 19
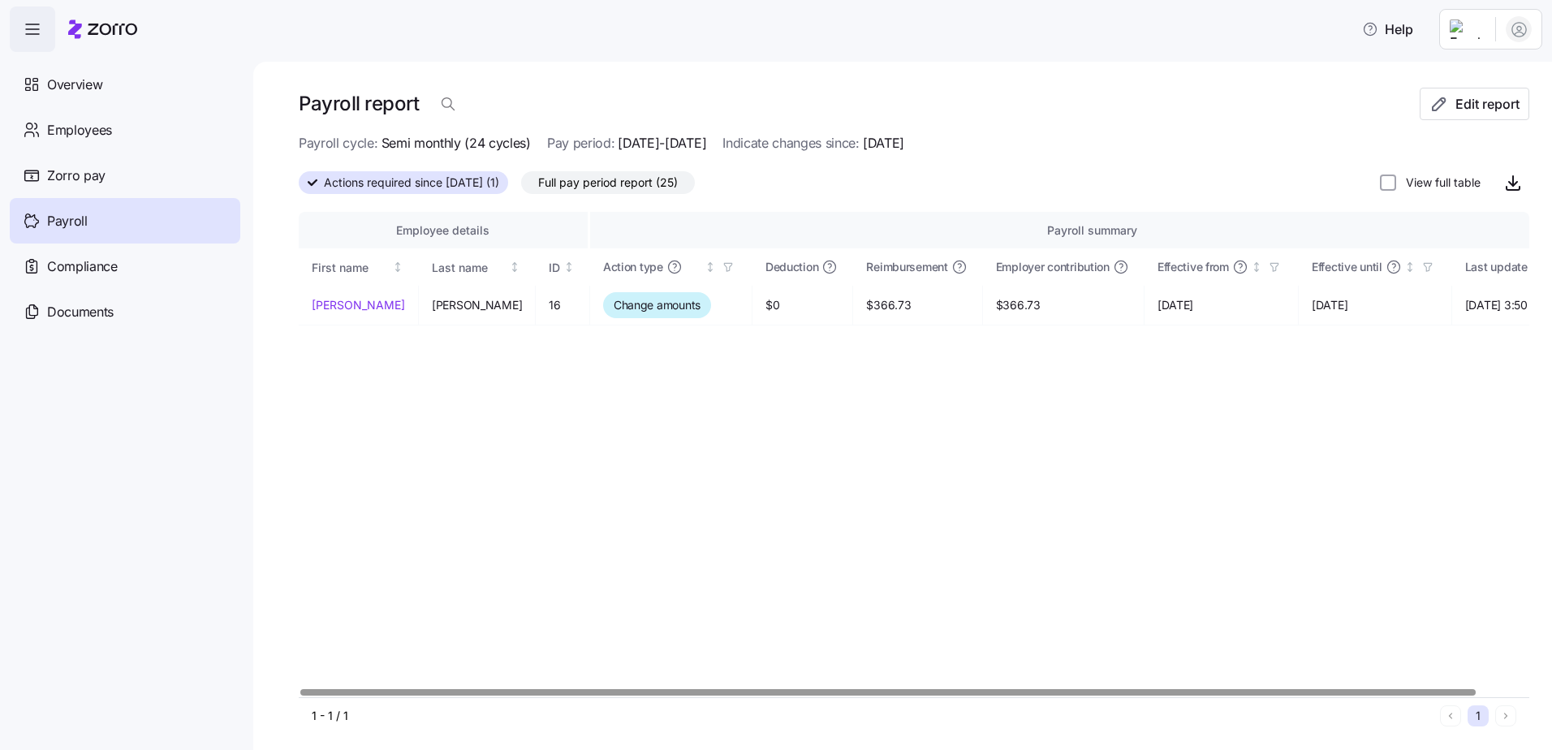
click at [452, 238] on div "Employee details" at bounding box center [443, 231] width 263 height 18
click at [607, 186] on span "Full pay period report (25)" at bounding box center [608, 182] width 140 height 21
click at [521, 187] on input "Full pay period report (25)" at bounding box center [521, 187] width 0 height 0
